Goal: Book appointment/travel/reservation

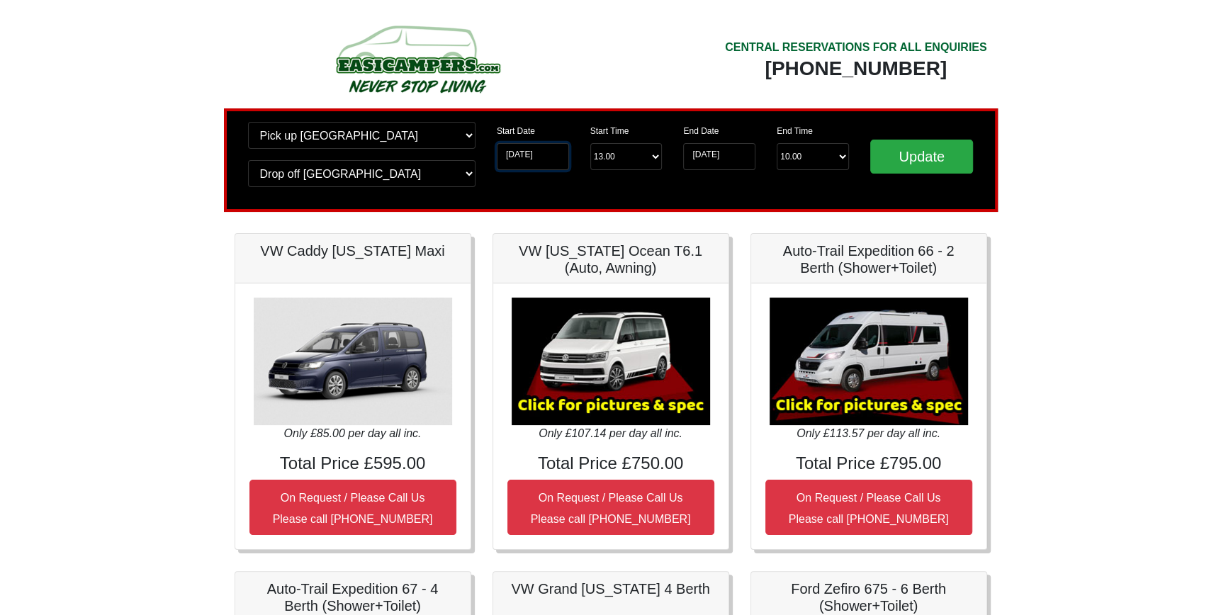
click at [541, 157] on input "15-09-2025" at bounding box center [533, 156] width 72 height 27
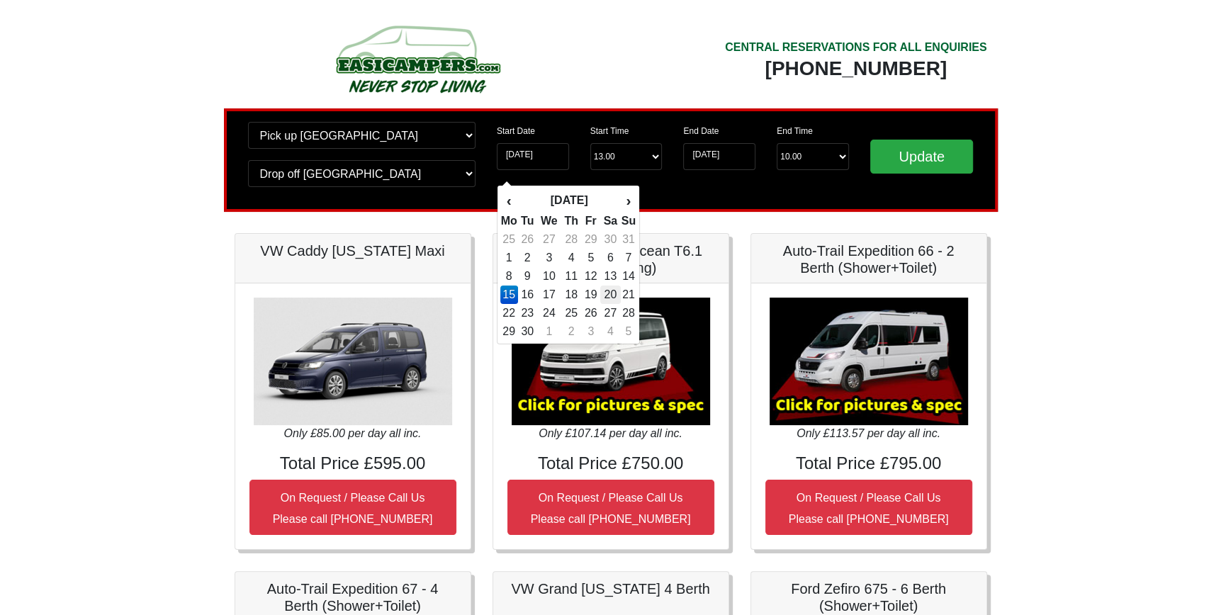
click at [613, 294] on td "20" at bounding box center [610, 295] width 21 height 18
type input "[DATE]"
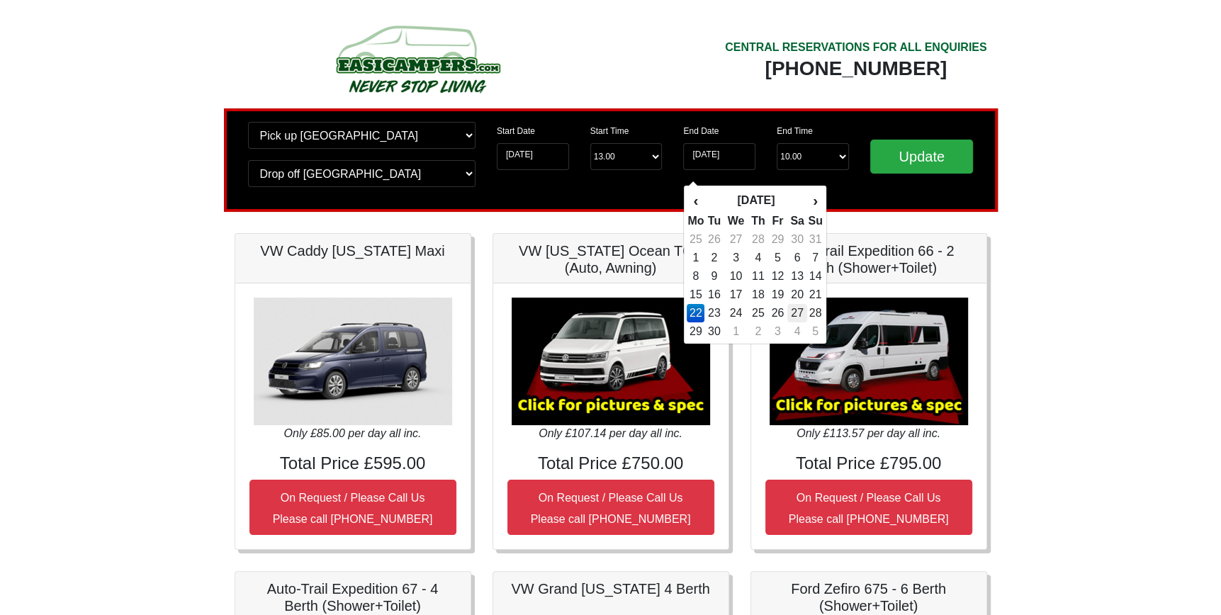
click at [800, 312] on td "27" at bounding box center [797, 313] width 21 height 18
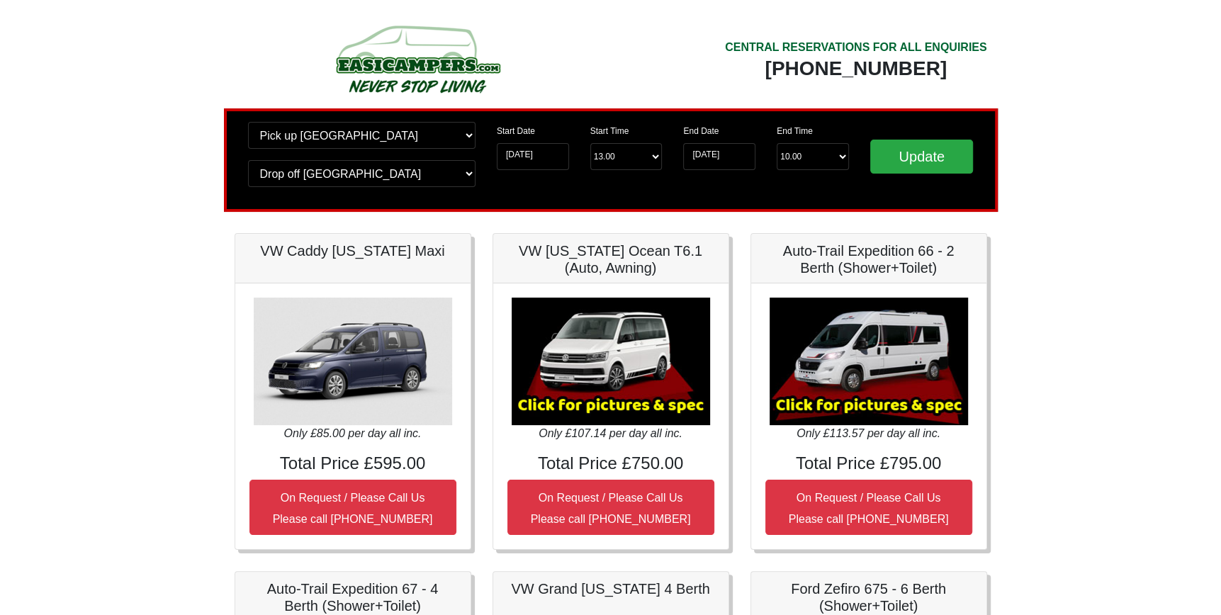
type input "[DATE]"
click at [911, 155] on input "Update" at bounding box center [921, 157] width 103 height 34
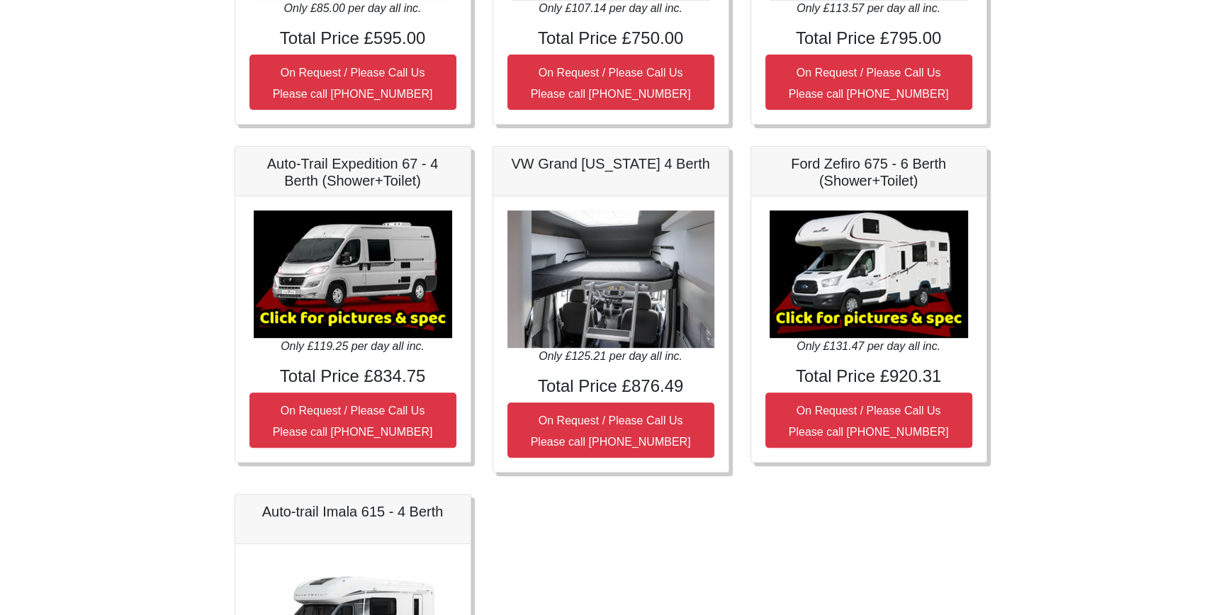
scroll to position [425, 0]
click at [872, 308] on img at bounding box center [869, 274] width 198 height 128
click at [854, 249] on img at bounding box center [869, 274] width 198 height 128
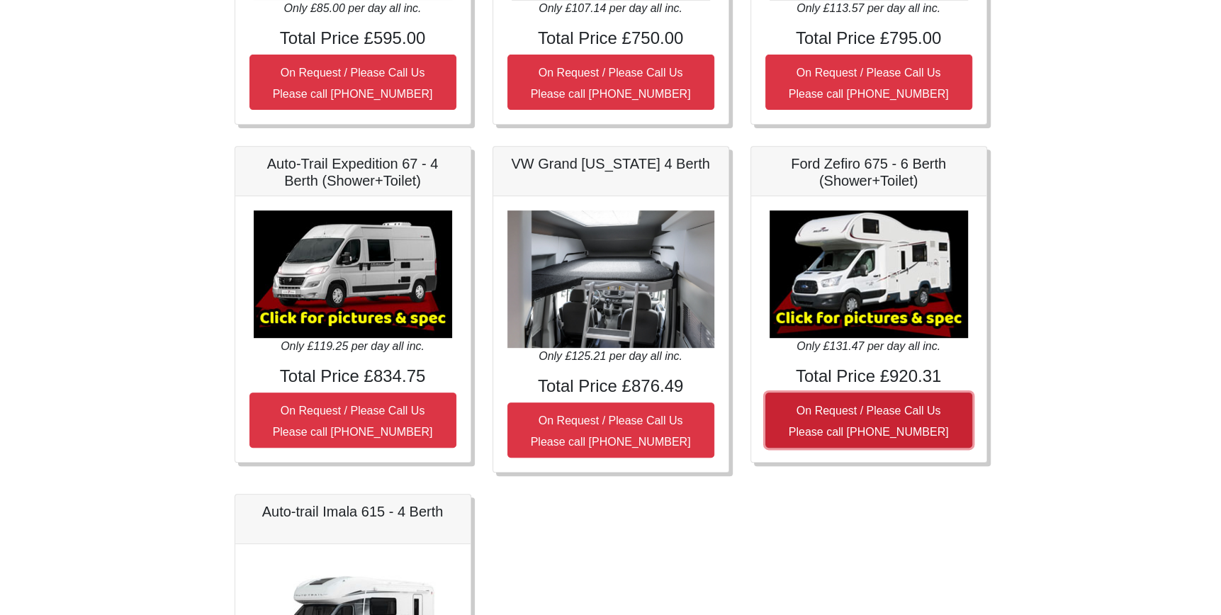
click at [818, 411] on small "On Request / Please Call Us Please call 0044 (0)1942 821080" at bounding box center [869, 421] width 160 height 33
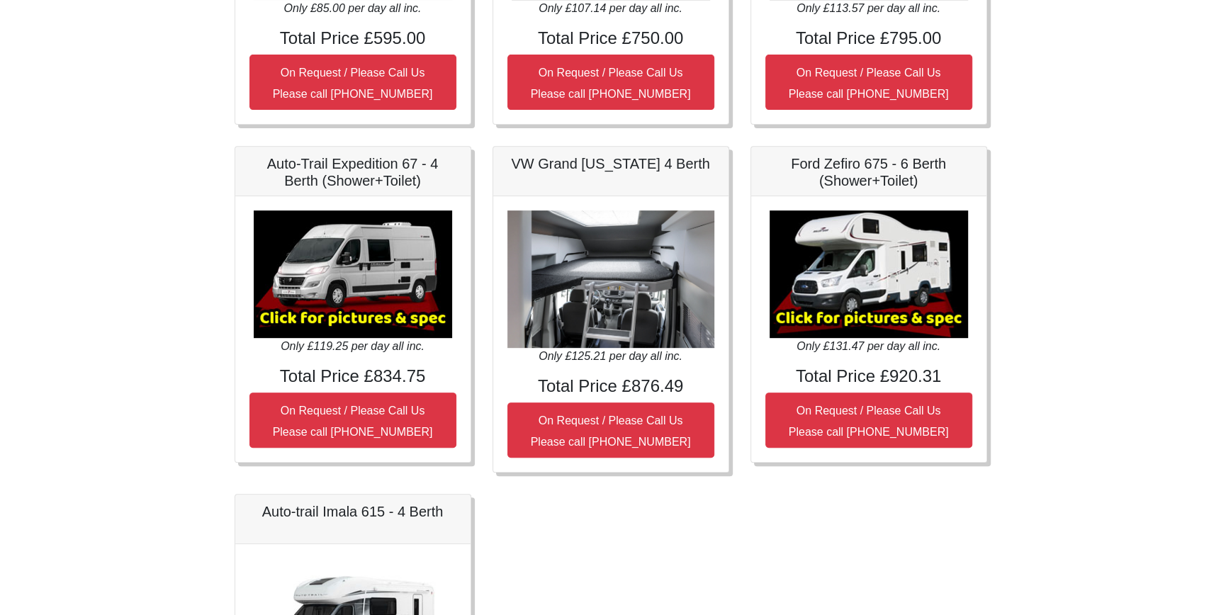
click at [828, 315] on img at bounding box center [869, 274] width 198 height 128
click at [337, 317] on img at bounding box center [353, 274] width 198 height 128
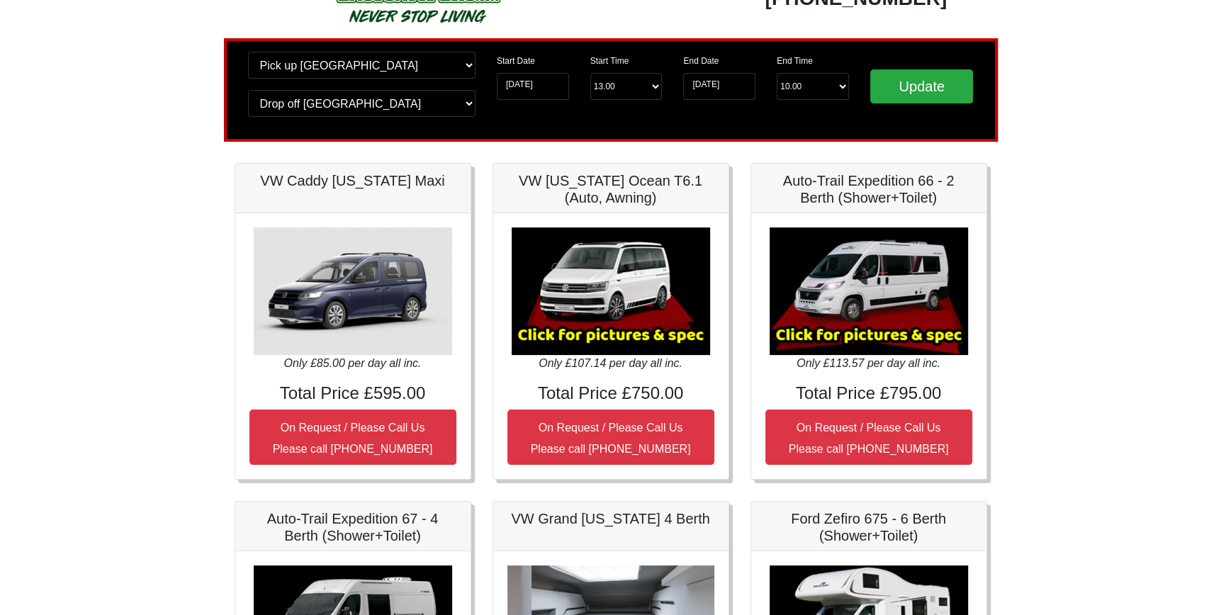
scroll to position [0, 0]
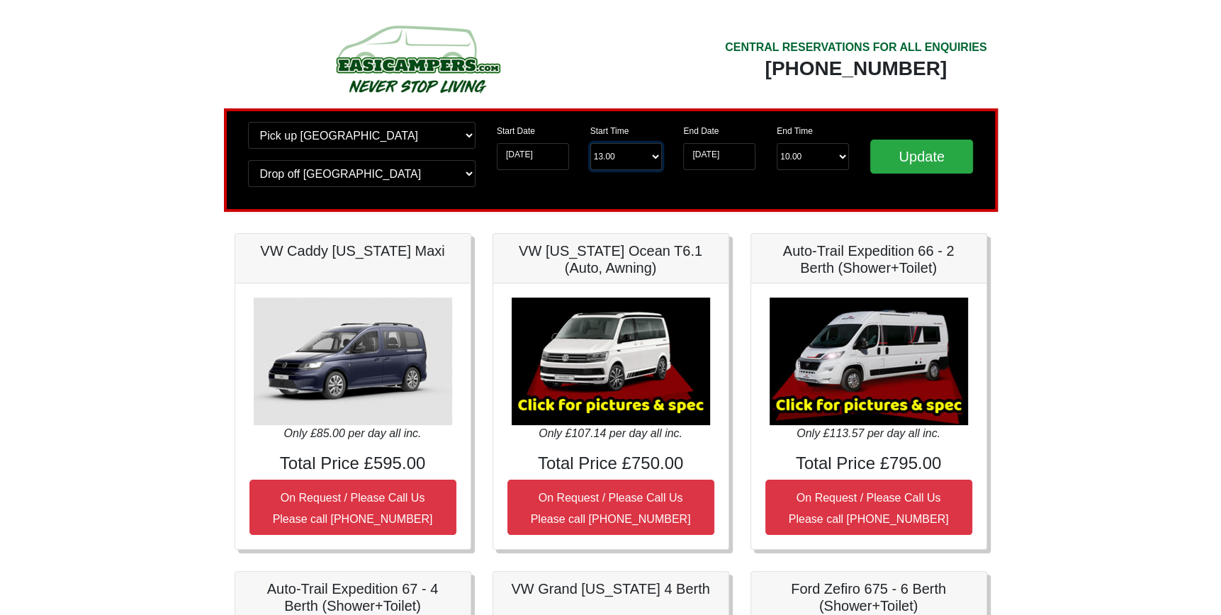
click at [655, 154] on select "Start Time 13.00 -------- 11.00 am (Saturday & Sunday Only) 12.00 pm (Saturday)…" at bounding box center [626, 156] width 72 height 27
select select "11.00"
click at [590, 143] on select "Start Time 13.00 -------- 11.00 am (Saturday & Sunday Only) 12.00 pm (Saturday)…" at bounding box center [626, 156] width 72 height 27
click at [845, 159] on select "End Time 10.00 -------- 08.00 am 09.00 am 10.00 am 11.00 am (Sunday Only)" at bounding box center [813, 156] width 72 height 27
select select "10.00"
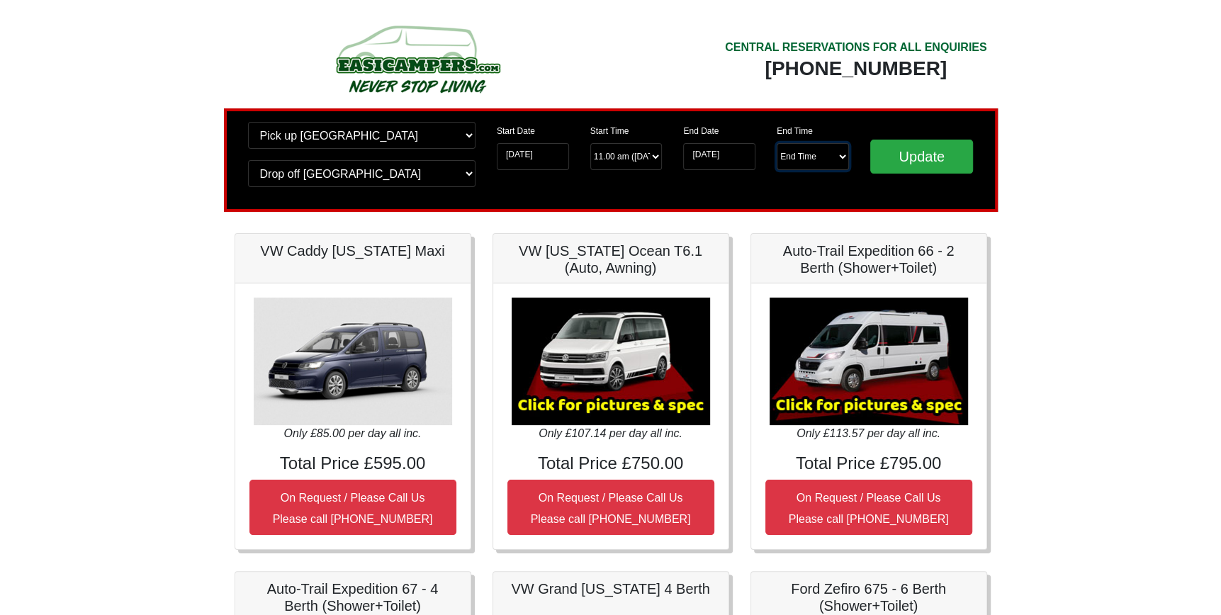
click at [777, 143] on select "End Time 10.00 -------- 08.00 am 09.00 am 10.00 am 11.00 am (Sunday Only)" at bounding box center [813, 156] width 72 height 27
click at [888, 152] on input "Update" at bounding box center [921, 157] width 103 height 34
